Goal: Task Accomplishment & Management: Complete application form

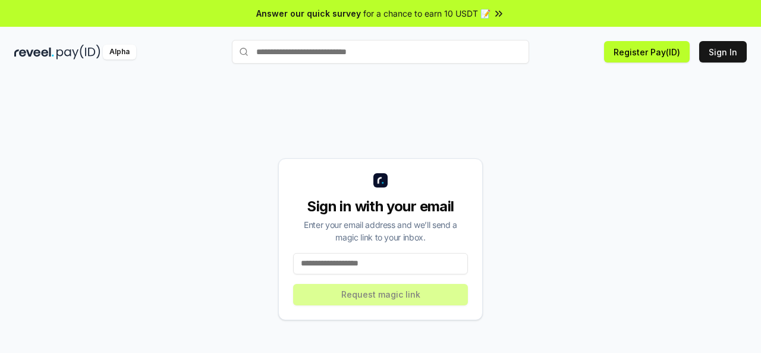
click at [322, 261] on input at bounding box center [380, 263] width 175 height 21
click at [131, 120] on div "Sign in with your email Enter your email address and we’ll send a magic link to…" at bounding box center [380, 239] width 733 height 296
drag, startPoint x: 332, startPoint y: 260, endPoint x: 346, endPoint y: 259, distance: 13.7
click at [332, 260] on input at bounding box center [380, 263] width 175 height 21
click at [315, 260] on input at bounding box center [380, 263] width 175 height 21
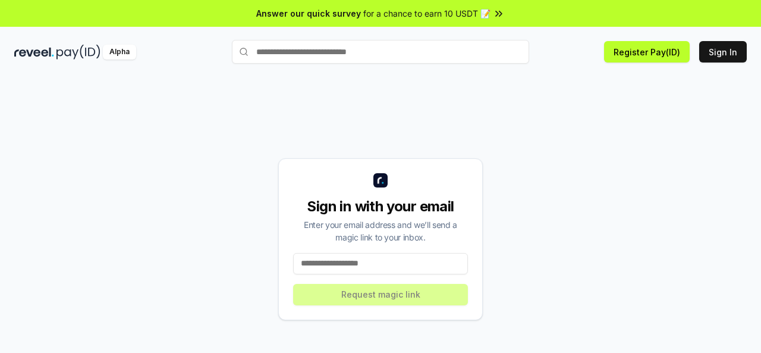
paste input "**********"
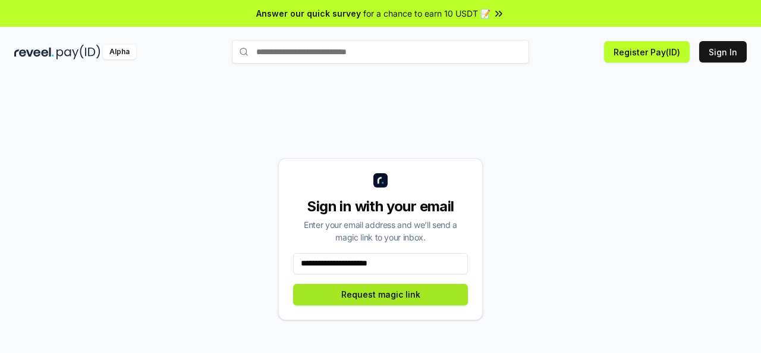
type input "**********"
click at [375, 296] on button "Request magic link" at bounding box center [380, 294] width 175 height 21
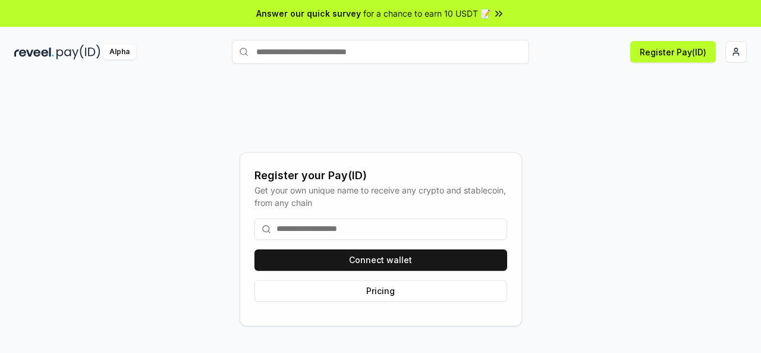
scroll to position [34, 0]
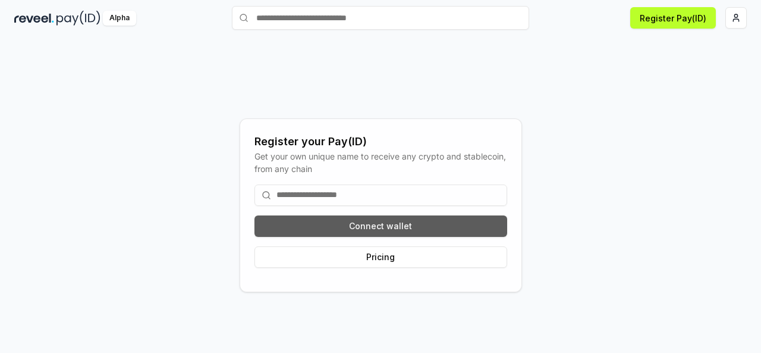
click at [391, 227] on button "Connect wallet" at bounding box center [380, 225] width 253 height 21
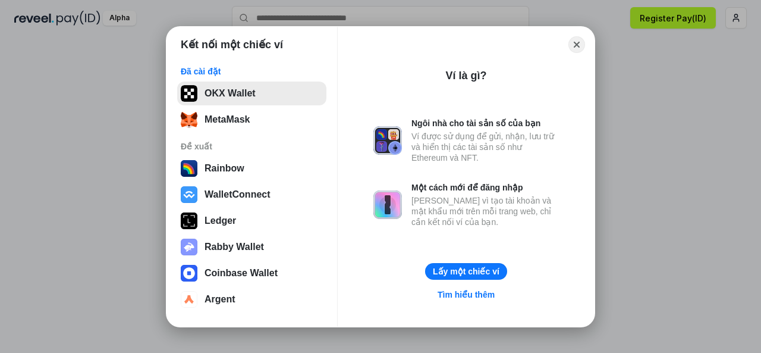
click at [213, 97] on button "OKX Wallet" at bounding box center [251, 93] width 149 height 24
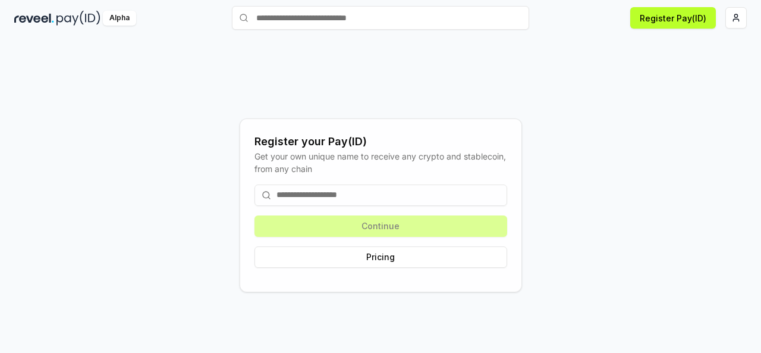
click at [331, 192] on input at bounding box center [380, 194] width 253 height 21
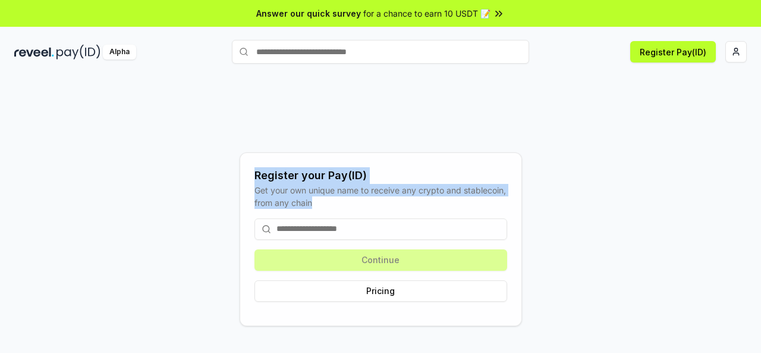
drag, startPoint x: 367, startPoint y: 208, endPoint x: 253, endPoint y: 178, distance: 118.0
click at [253, 178] on div "Register your Pay(ID) Get your own unique name to receive any crypto and stable…" at bounding box center [381, 239] width 282 height 174
copy div "Register your Pay(ID) Get your own unique name to receive any crypto and stable…"
click at [740, 49] on html "Answer our quick survey for a chance to earn 10 USDT 📝 Alpha Register Pay(ID) R…" at bounding box center [380, 176] width 761 height 353
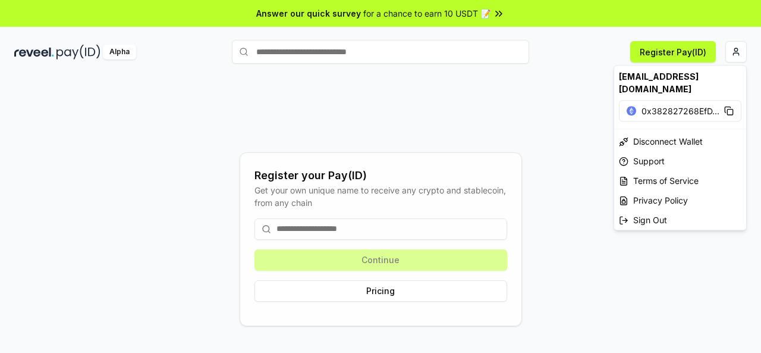
click at [666, 51] on html "Answer our quick survey for a chance to earn 10 USDT 📝 Alpha Register Pay(ID) R…" at bounding box center [380, 176] width 761 height 353
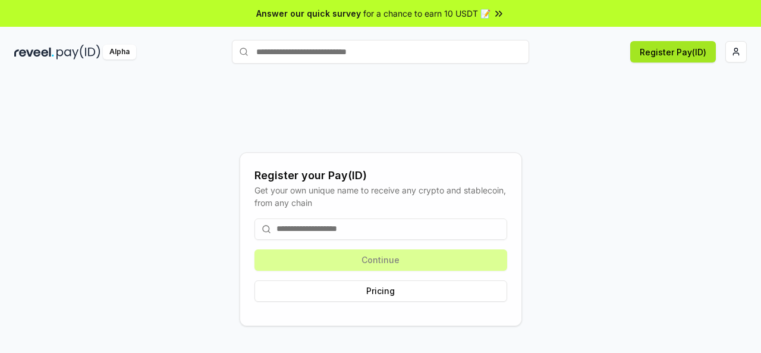
click at [681, 48] on button "Register Pay(ID)" at bounding box center [673, 51] width 86 height 21
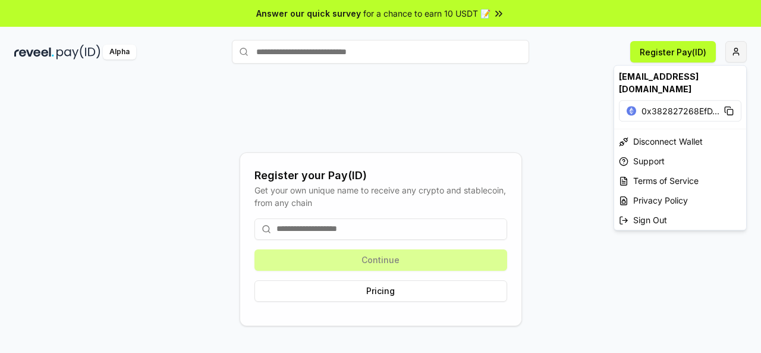
click at [730, 51] on html "Answer our quick survey for a chance to earn 10 USDT 📝 Alpha Register Pay(ID) R…" at bounding box center [380, 176] width 761 height 353
click at [642, 171] on div "Terms of Service" at bounding box center [680, 181] width 132 height 20
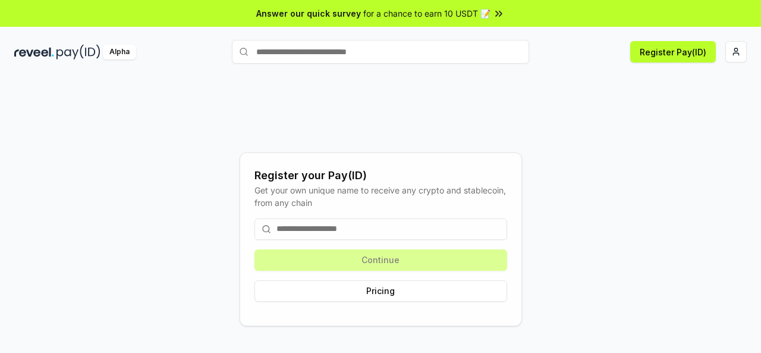
click at [117, 55] on div "Alpha" at bounding box center [119, 52] width 33 height 15
click at [53, 52] on img at bounding box center [34, 52] width 40 height 15
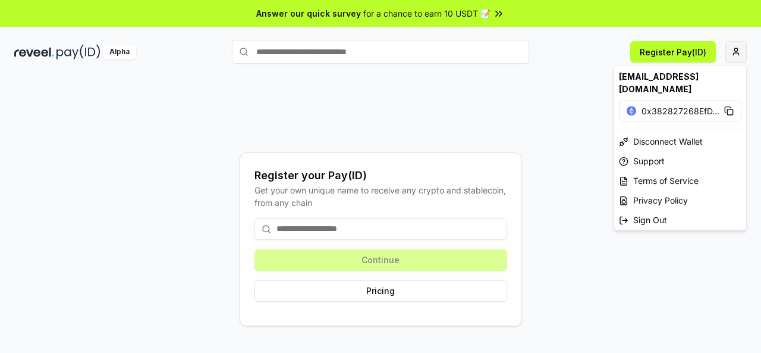
click at [737, 49] on html "Answer our quick survey for a chance to earn 10 USDT 📝 Alpha Register Pay(ID) R…" at bounding box center [380, 176] width 761 height 353
click at [642, 190] on div "Privacy Policy" at bounding box center [680, 200] width 132 height 20
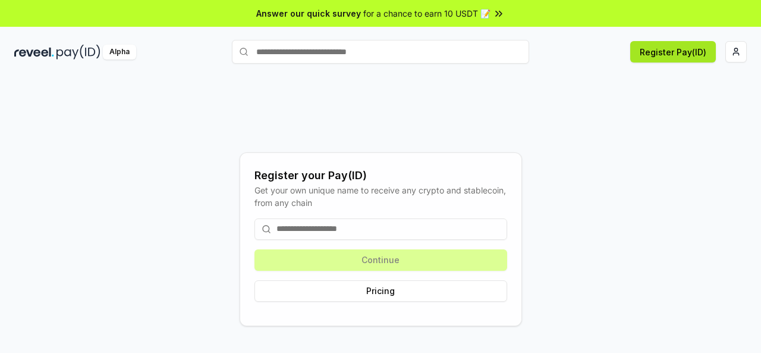
click at [666, 58] on button "Register Pay(ID)" at bounding box center [673, 51] width 86 height 21
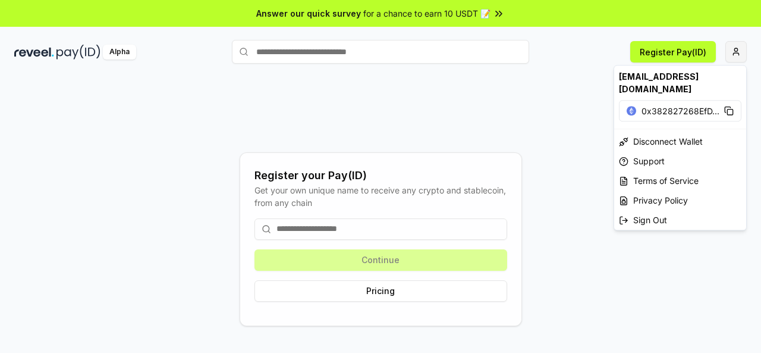
click at [739, 49] on html "Answer our quick survey for a chance to earn 10 USDT 📝 Alpha Register Pay(ID) R…" at bounding box center [380, 176] width 761 height 353
click at [647, 171] on div "Terms of Service" at bounding box center [680, 181] width 132 height 20
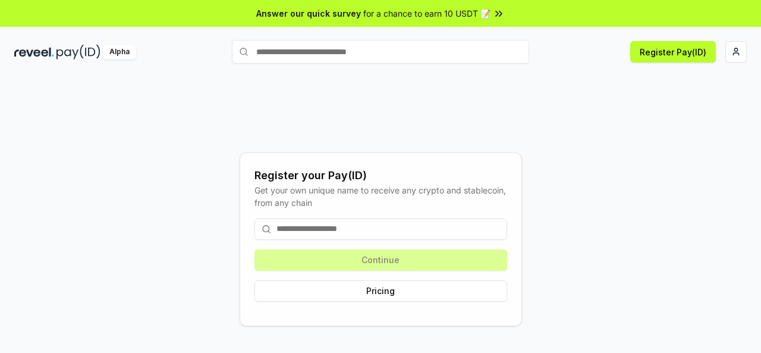
click at [688, 125] on div "Register your Pay(ID) Get your own unique name to receive any crypto and stable…" at bounding box center [380, 239] width 733 height 296
click at [727, 52] on html "Answer our quick survey for a chance to earn 10 USDT 📝 Alpha Register Pay(ID) R…" at bounding box center [380, 176] width 761 height 353
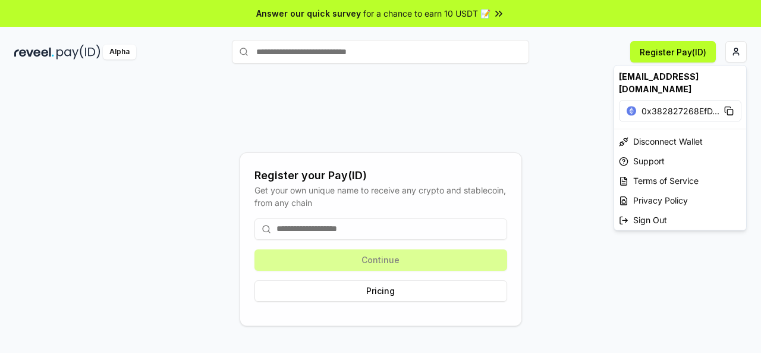
click at [681, 82] on div "dinhvinh1003@gmail.com" at bounding box center [680, 82] width 132 height 34
click at [561, 120] on html "Answer our quick survey for a chance to earn 10 USDT 📝 Alpha Register Pay(ID) R…" at bounding box center [380, 176] width 761 height 353
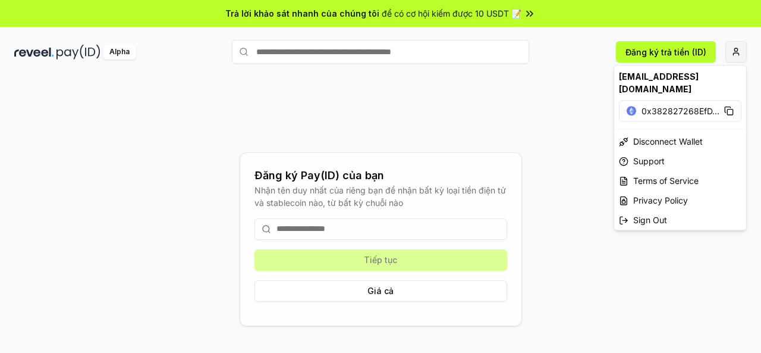
click at [739, 54] on html "Trả lời khảo sát nhanh của chúng tôi để có cơ hội kiếm được 10 USDT 📝 Alpha Đăn…" at bounding box center [380, 176] width 761 height 353
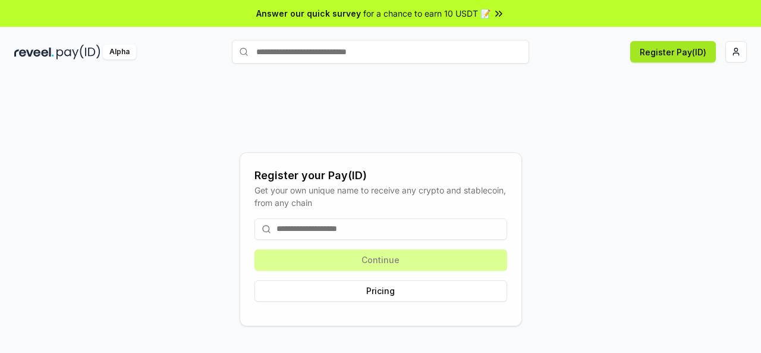
click at [684, 49] on button "Register Pay(ID)" at bounding box center [673, 51] width 86 height 21
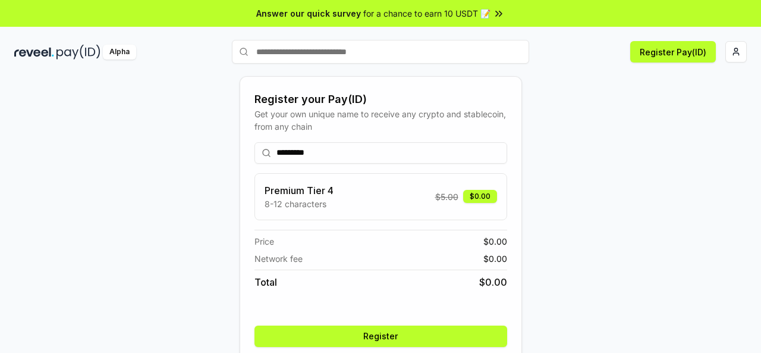
type input "*********"
click at [379, 337] on button "Register" at bounding box center [380, 335] width 253 height 21
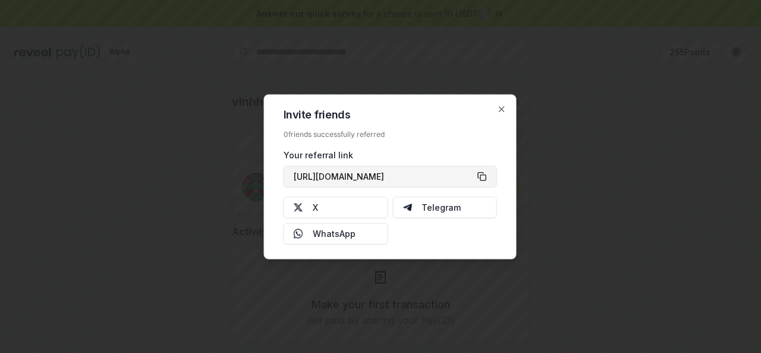
click at [485, 177] on button "[URL][DOMAIN_NAME]" at bounding box center [390, 175] width 213 height 21
click at [500, 108] on icon "button" at bounding box center [502, 109] width 10 height 10
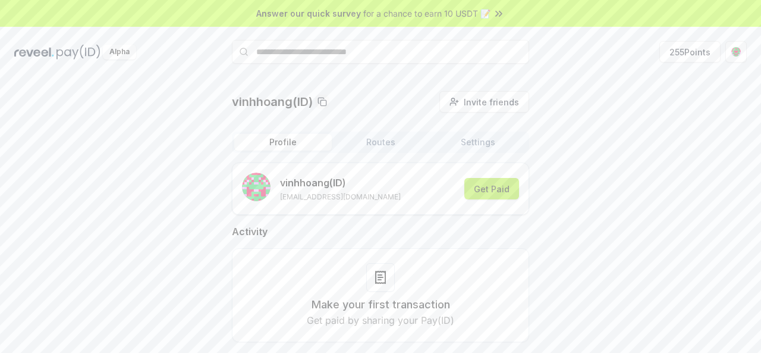
click at [498, 190] on button "Get Paid" at bounding box center [491, 188] width 55 height 21
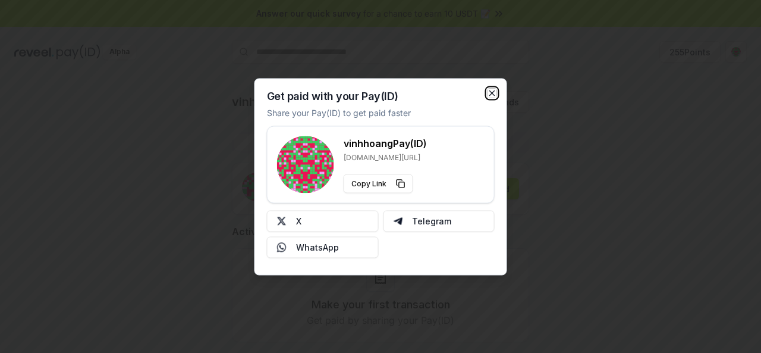
click at [491, 90] on icon "button" at bounding box center [493, 93] width 10 height 10
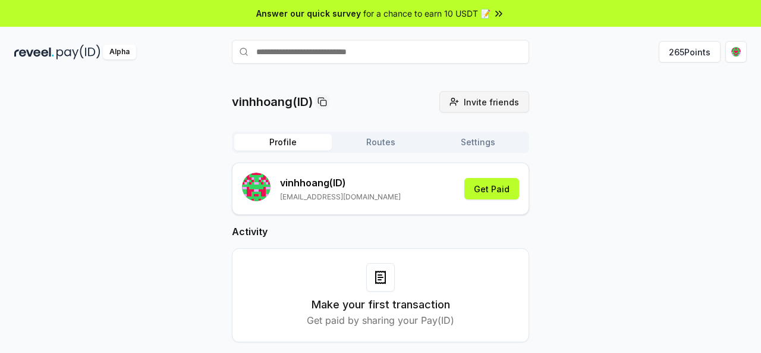
click at [504, 103] on span "Invite friends" at bounding box center [491, 102] width 55 height 12
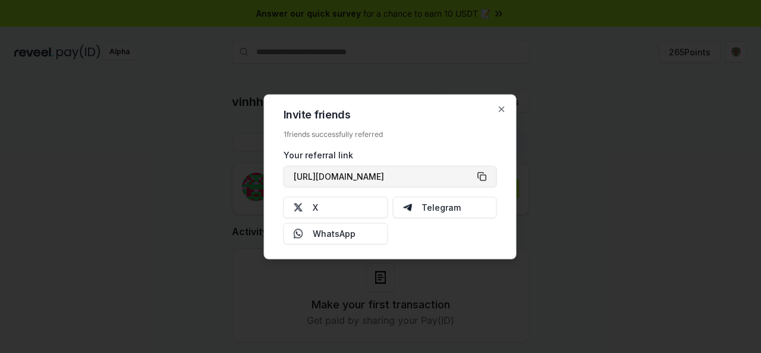
click at [482, 172] on button "[URL][DOMAIN_NAME]" at bounding box center [390, 175] width 213 height 21
click at [503, 111] on icon "button" at bounding box center [501, 108] width 5 height 5
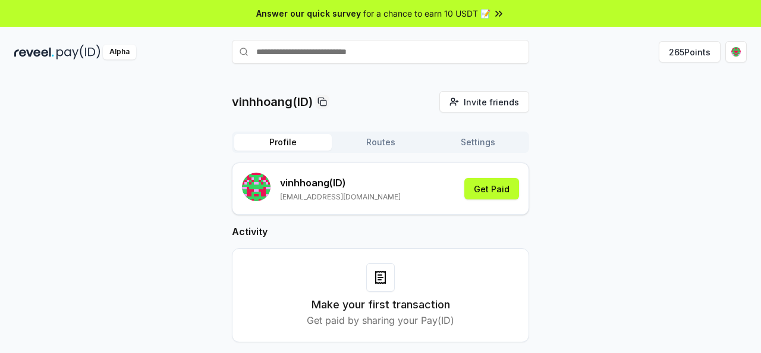
drag, startPoint x: 663, startPoint y: 165, endPoint x: 580, endPoint y: 292, distance: 151.7
click at [663, 165] on div "vinhhoang(ID) Invite friends Invite Profile Routes Settings vinhhoang (ID) [EMA…" at bounding box center [380, 226] width 733 height 270
